Goal: Use online tool/utility: Utilize a website feature to perform a specific function

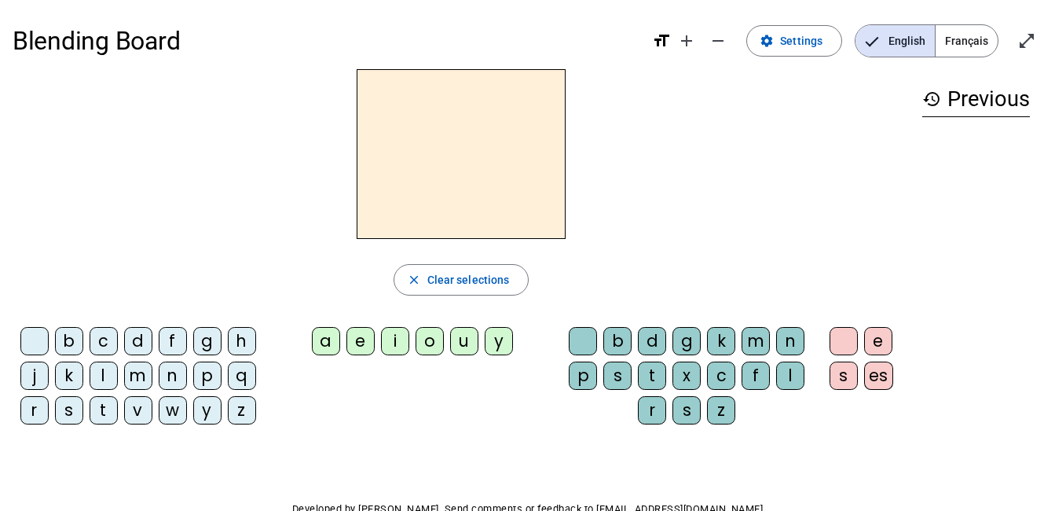
click at [147, 369] on div "m" at bounding box center [138, 376] width 28 height 28
click at [321, 340] on div "a" at bounding box center [326, 341] width 28 height 28
click at [788, 369] on div "l" at bounding box center [790, 376] width 28 height 28
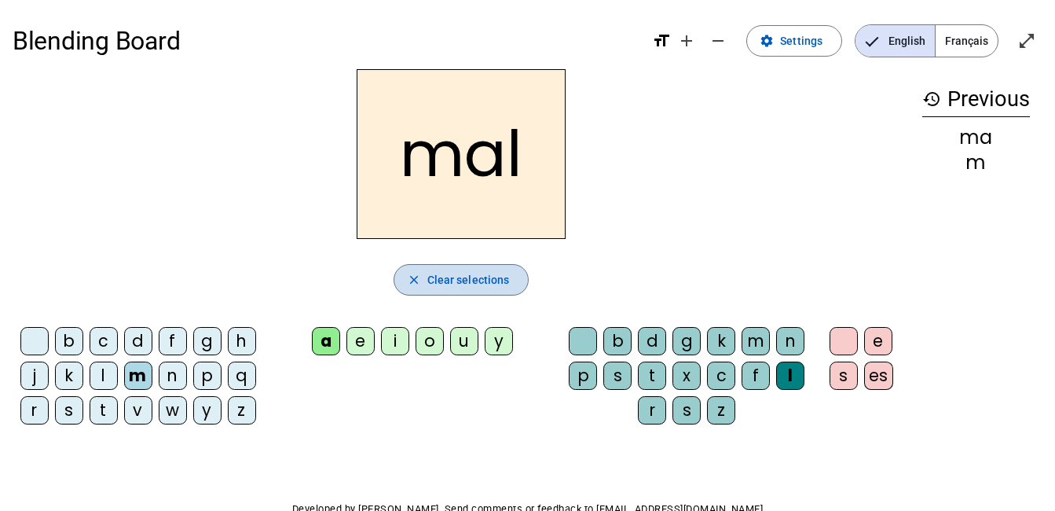
click at [439, 280] on span "Clear selections" at bounding box center [469, 279] width 83 height 19
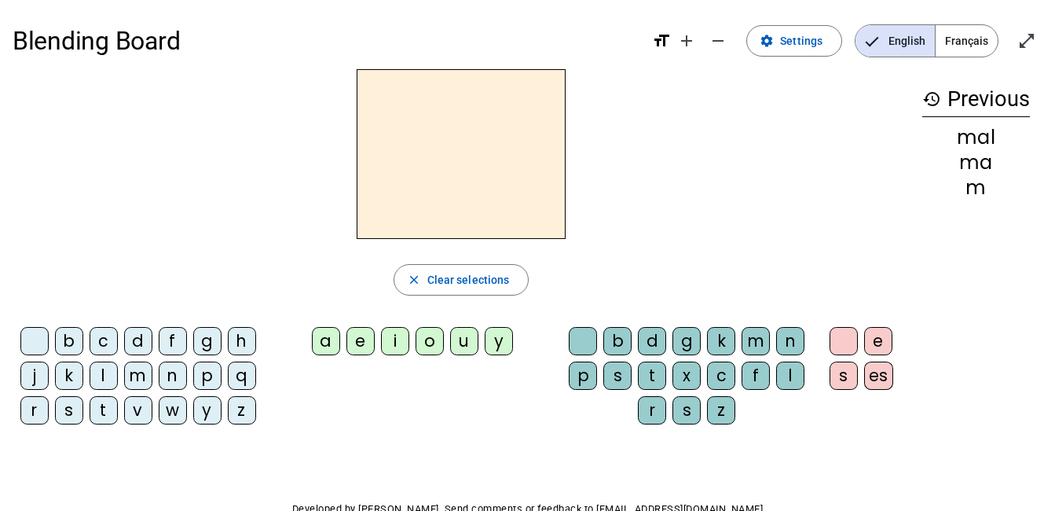
click at [174, 332] on div "f" at bounding box center [173, 341] width 28 height 28
click at [99, 369] on div "l" at bounding box center [104, 376] width 28 height 28
click at [208, 406] on div "y" at bounding box center [207, 410] width 28 height 28
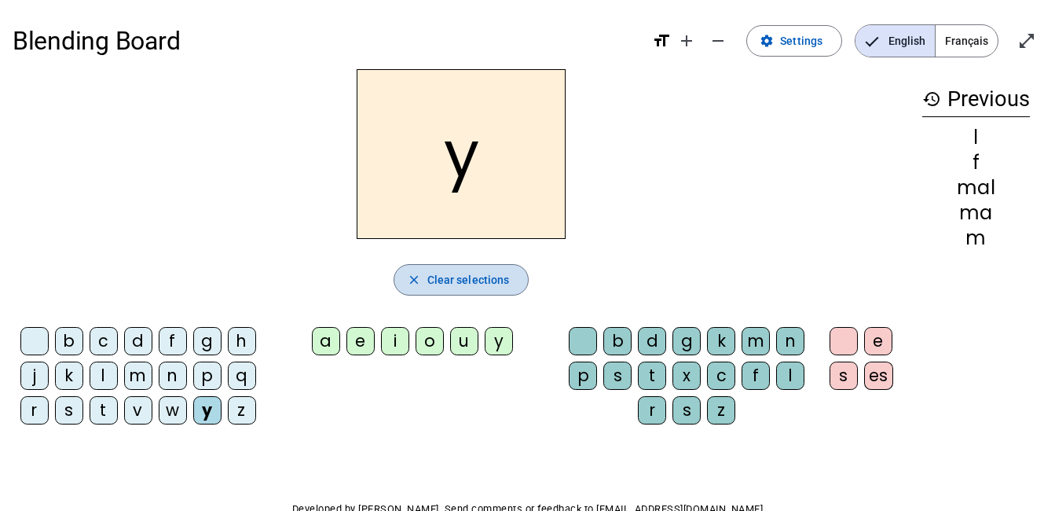
click at [486, 283] on span "Clear selections" at bounding box center [469, 279] width 83 height 19
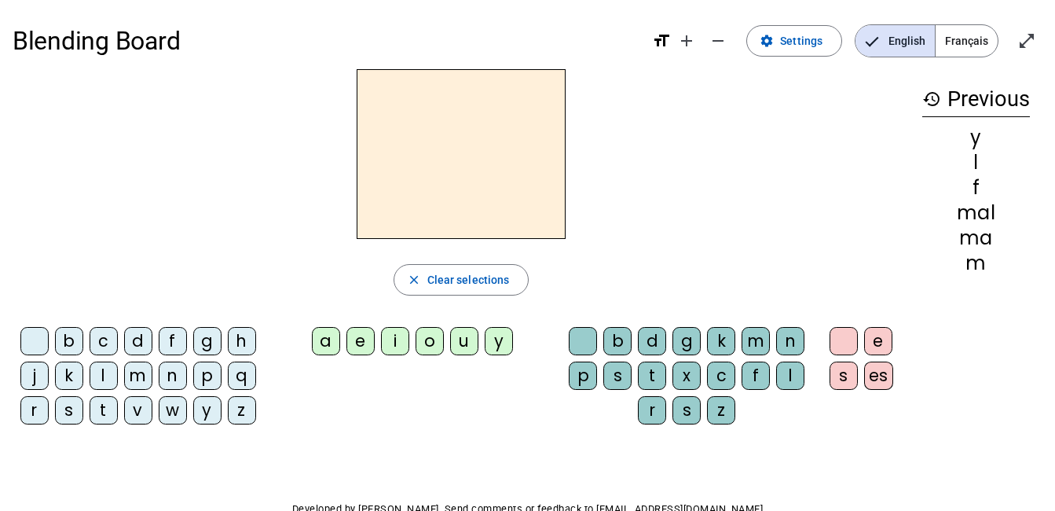
click at [208, 373] on div "p" at bounding box center [207, 376] width 28 height 28
click at [326, 336] on div "a" at bounding box center [326, 341] width 28 height 28
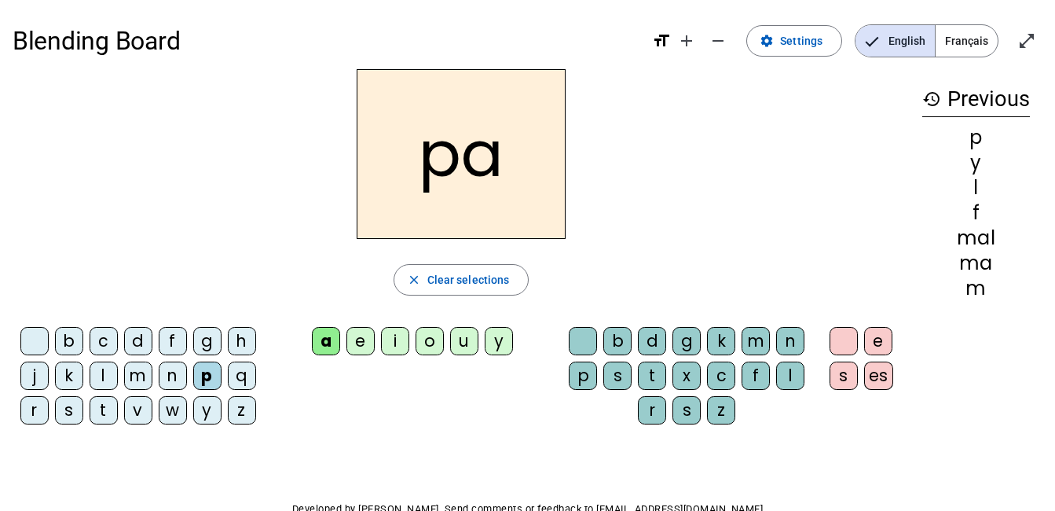
click at [657, 373] on div "t" at bounding box center [652, 376] width 28 height 28
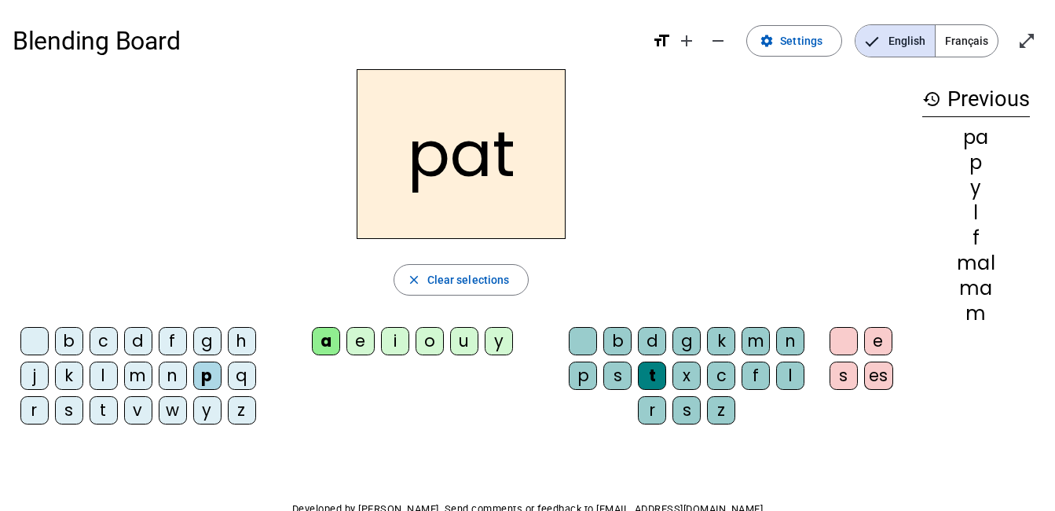
click at [657, 373] on div "t" at bounding box center [652, 376] width 28 height 28
click at [344, 333] on div "a e i o u y" at bounding box center [416, 344] width 280 height 35
click at [361, 338] on div "e" at bounding box center [361, 341] width 28 height 28
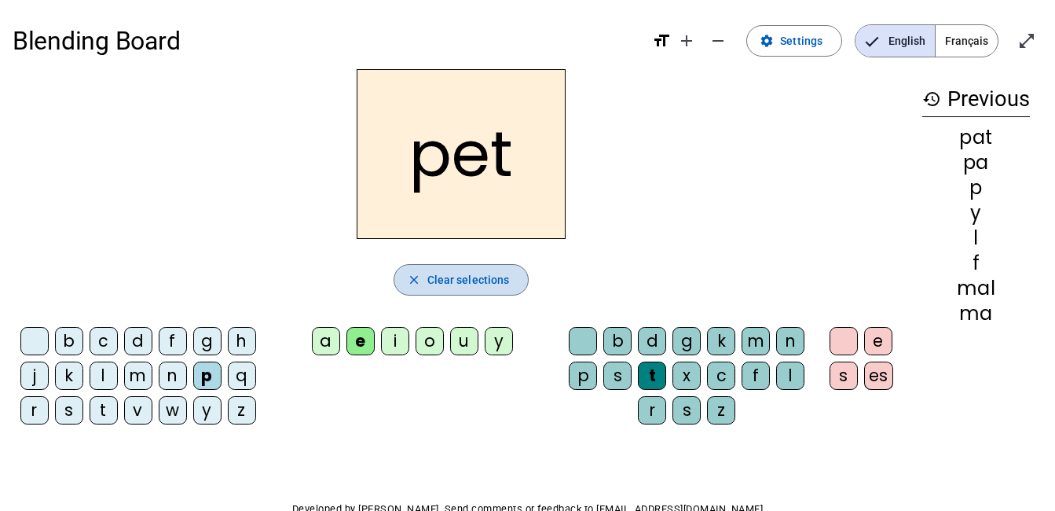
click at [468, 273] on span "Clear selections" at bounding box center [469, 279] width 83 height 19
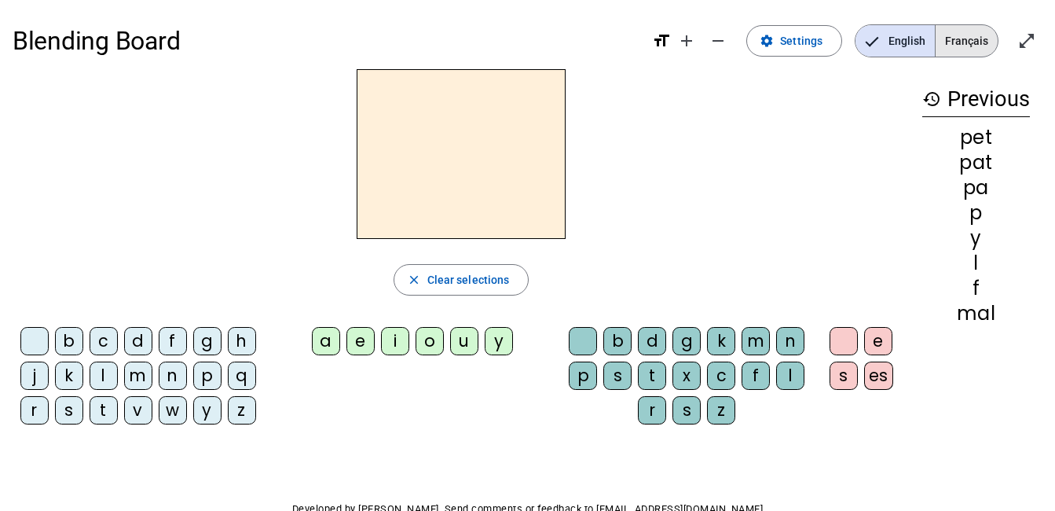
click at [959, 37] on span "Français" at bounding box center [967, 40] width 62 height 31
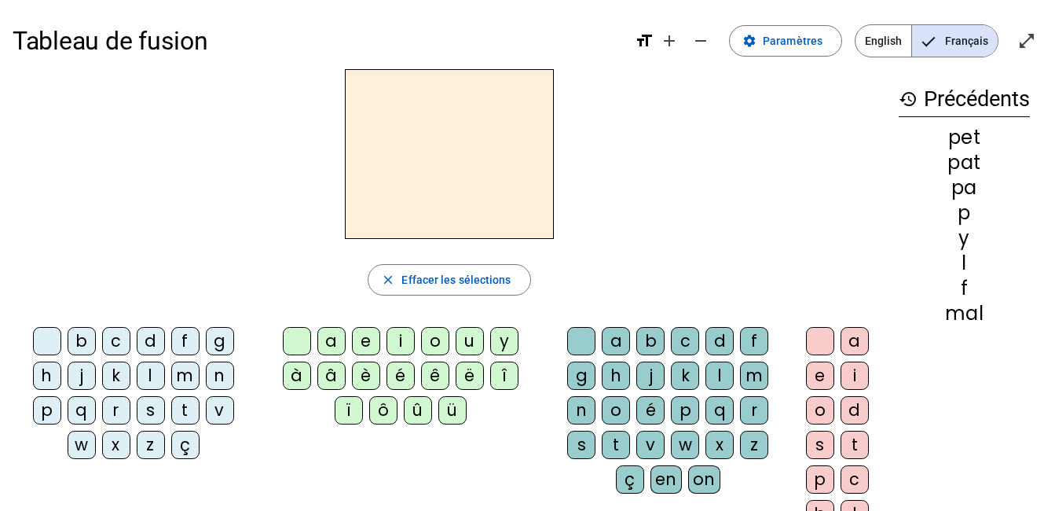
click at [680, 413] on div "p" at bounding box center [685, 410] width 28 height 28
click at [332, 374] on div "â" at bounding box center [332, 376] width 28 height 28
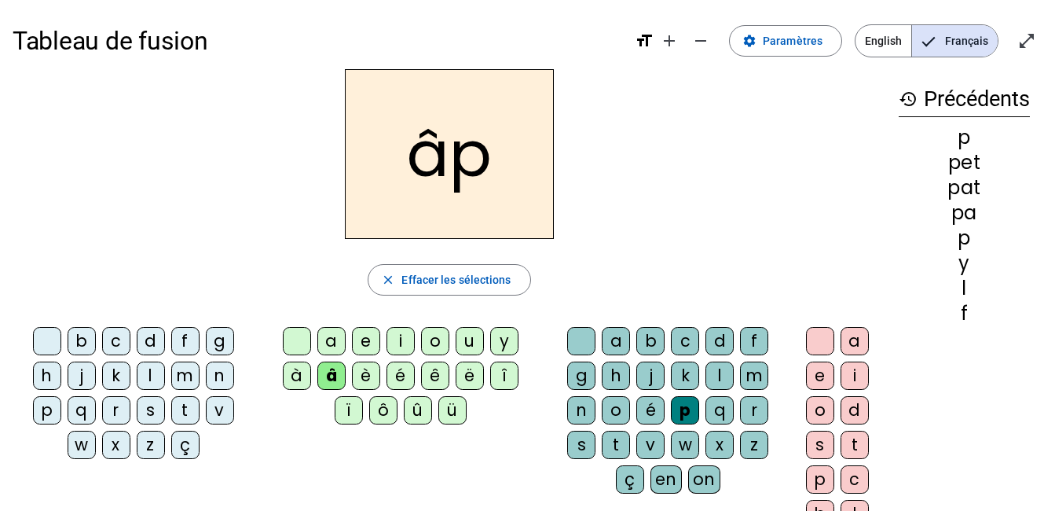
click at [416, 409] on div "û" at bounding box center [418, 410] width 28 height 28
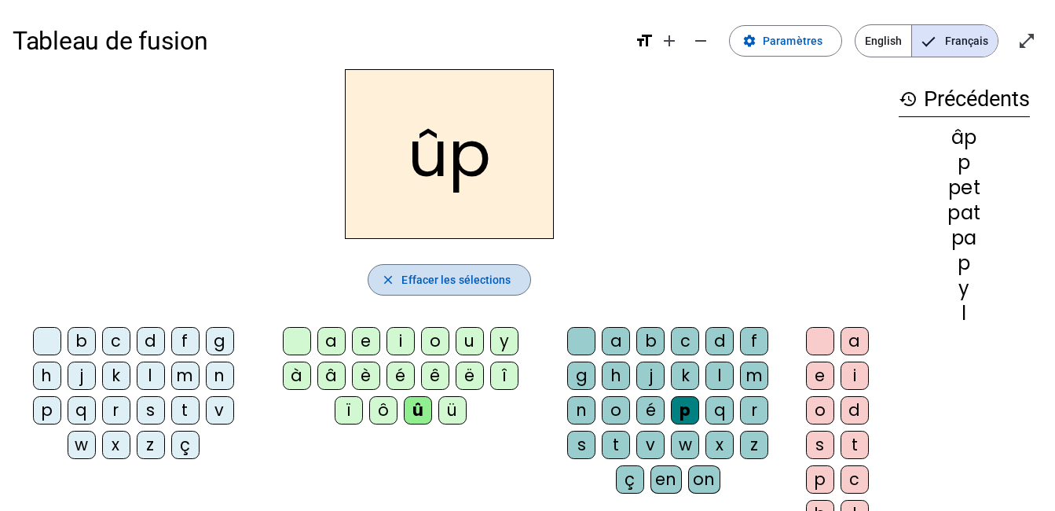
click at [457, 274] on span "Effacer les sélections" at bounding box center [456, 279] width 109 height 19
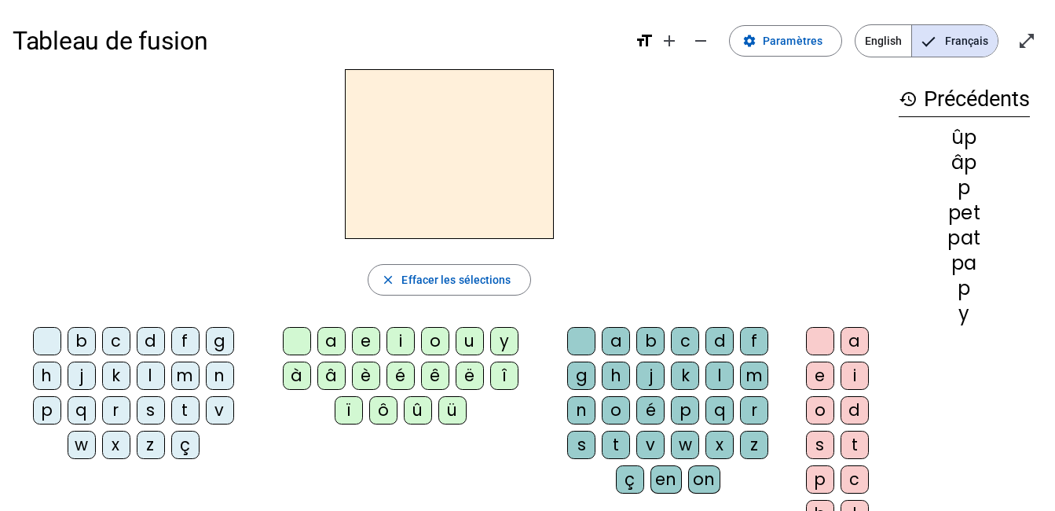
click at [48, 413] on div "p" at bounding box center [47, 410] width 28 height 28
click at [330, 339] on div "a" at bounding box center [332, 341] width 28 height 28
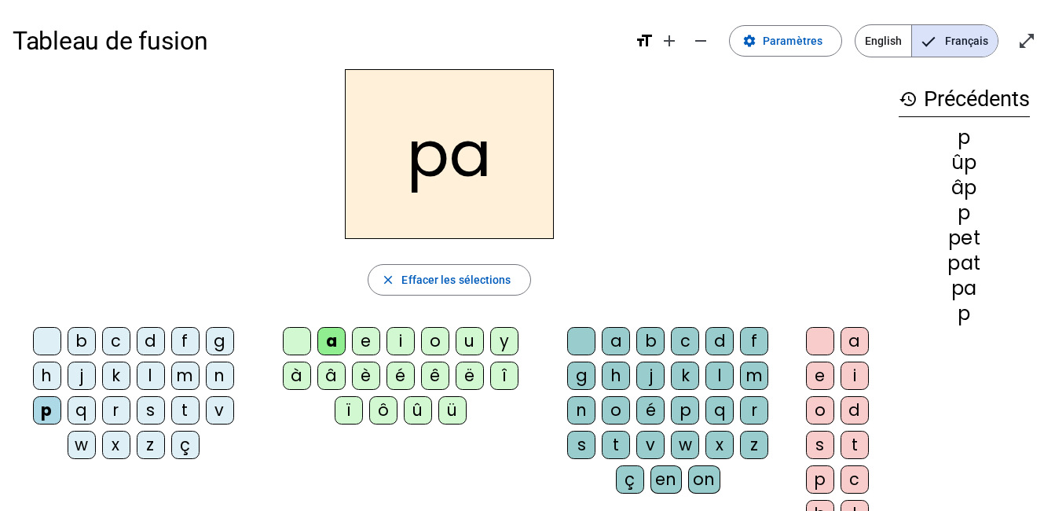
click at [582, 435] on div "s" at bounding box center [581, 445] width 28 height 28
